Goal: Task Accomplishment & Management: Use online tool/utility

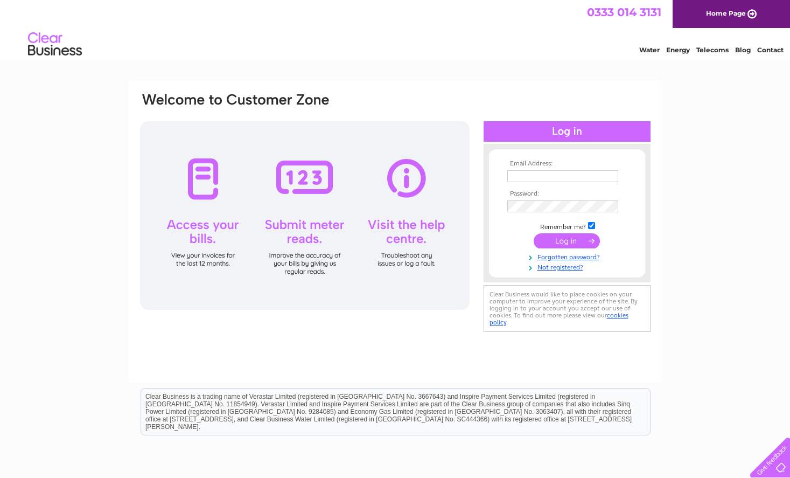
click at [520, 169] on td at bounding box center [567, 176] width 125 height 17
click at [525, 172] on input "text" at bounding box center [563, 176] width 111 height 12
type input "psbfd2@aol.com"
click at [534, 234] on input "submit" at bounding box center [567, 241] width 66 height 15
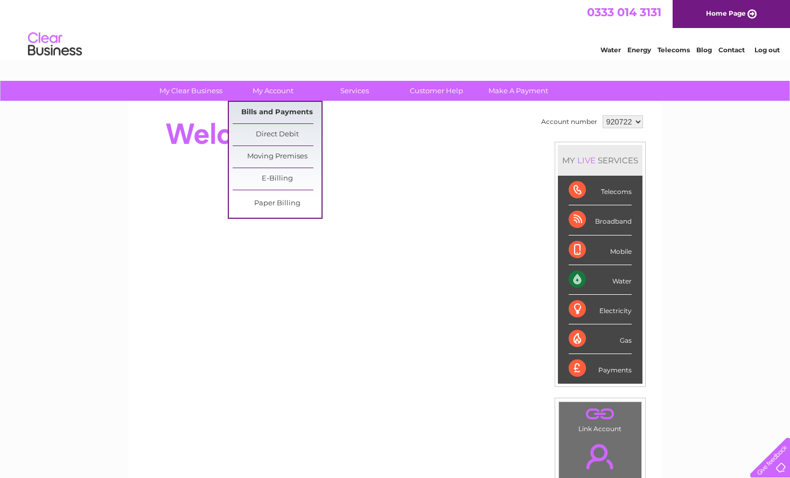
click at [278, 112] on link "Bills and Payments" at bounding box center [277, 113] width 89 height 22
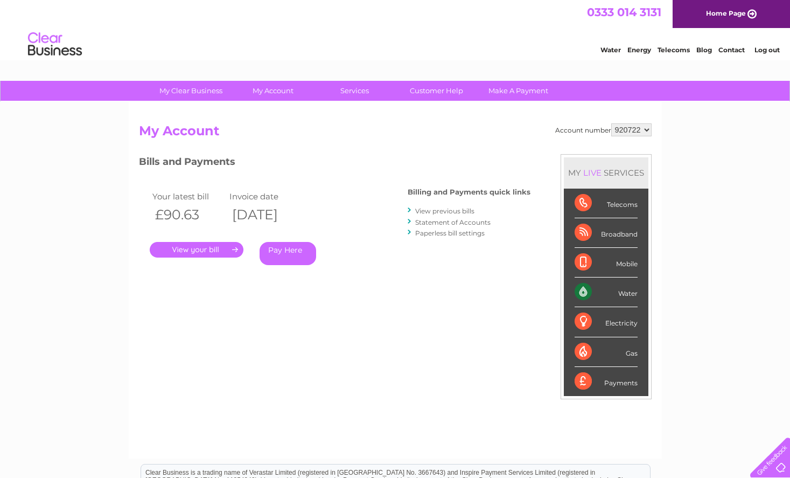
drag, startPoint x: 186, startPoint y: 251, endPoint x: 216, endPoint y: 267, distance: 33.0
click at [186, 251] on link "." at bounding box center [197, 250] width 94 height 16
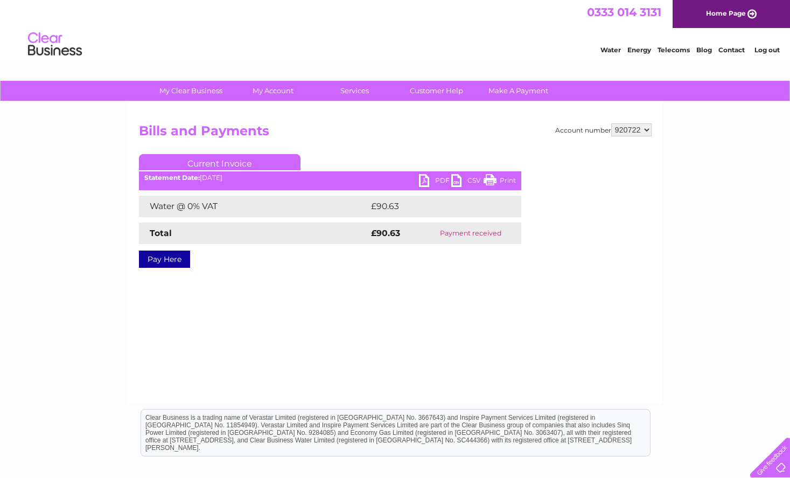
click at [422, 180] on link "PDF" at bounding box center [435, 182] width 32 height 16
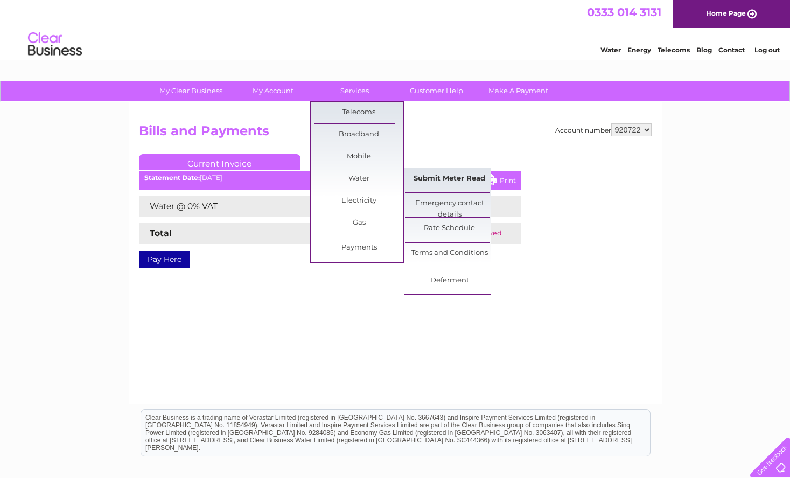
click at [432, 181] on link "Submit Meter Read" at bounding box center [449, 179] width 89 height 22
click at [425, 179] on link "Submit Meter Read" at bounding box center [449, 179] width 89 height 22
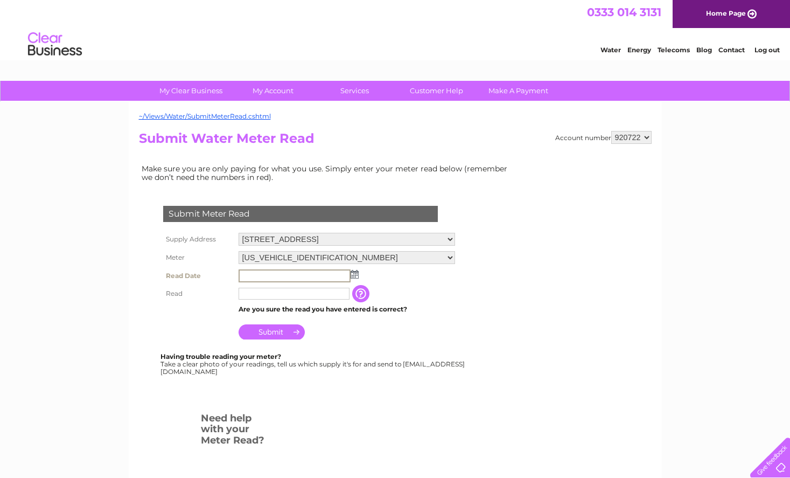
click at [265, 275] on input "text" at bounding box center [295, 275] width 112 height 13
click at [356, 276] on img at bounding box center [355, 274] width 8 height 9
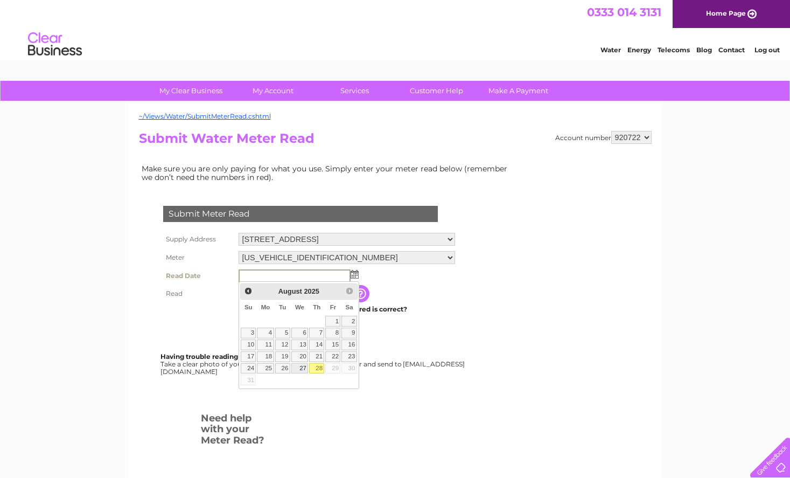
click at [303, 368] on link "27" at bounding box center [299, 368] width 17 height 11
type input "2025/08/27"
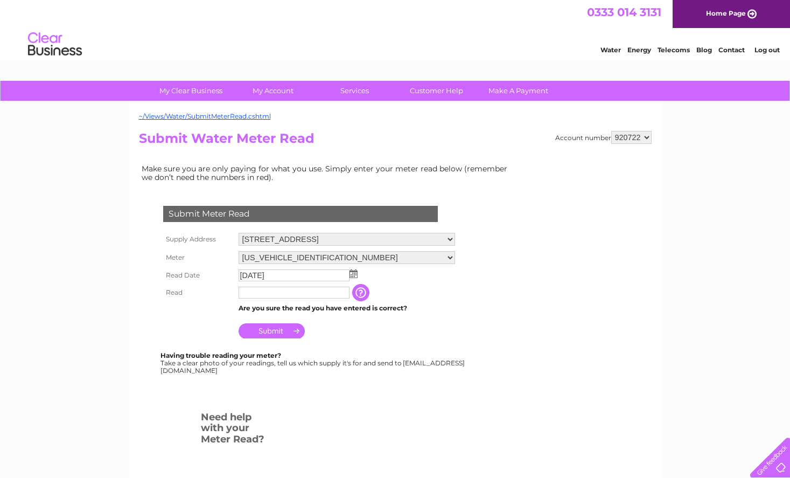
click at [280, 293] on input "text" at bounding box center [294, 293] width 111 height 12
type input "5188"
click at [263, 333] on input "Submit" at bounding box center [272, 331] width 66 height 15
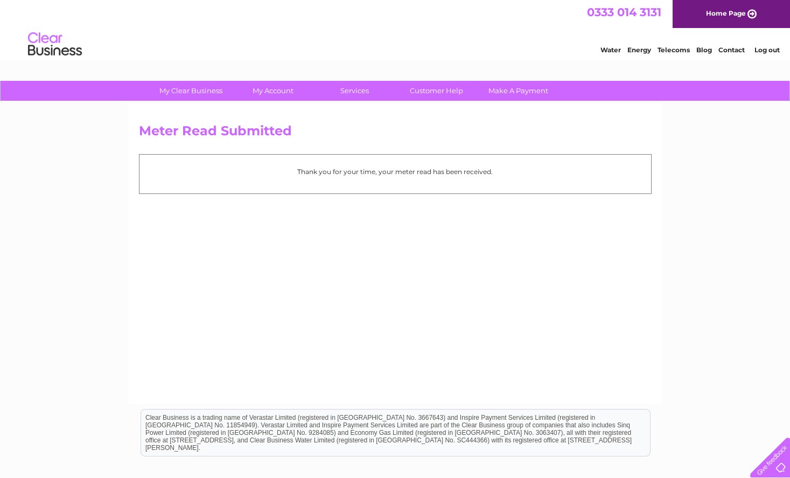
drag, startPoint x: 771, startPoint y: 50, endPoint x: 697, endPoint y: 31, distance: 76.2
click at [771, 50] on link "Log out" at bounding box center [767, 50] width 25 height 8
